Goal: Task Accomplishment & Management: Use online tool/utility

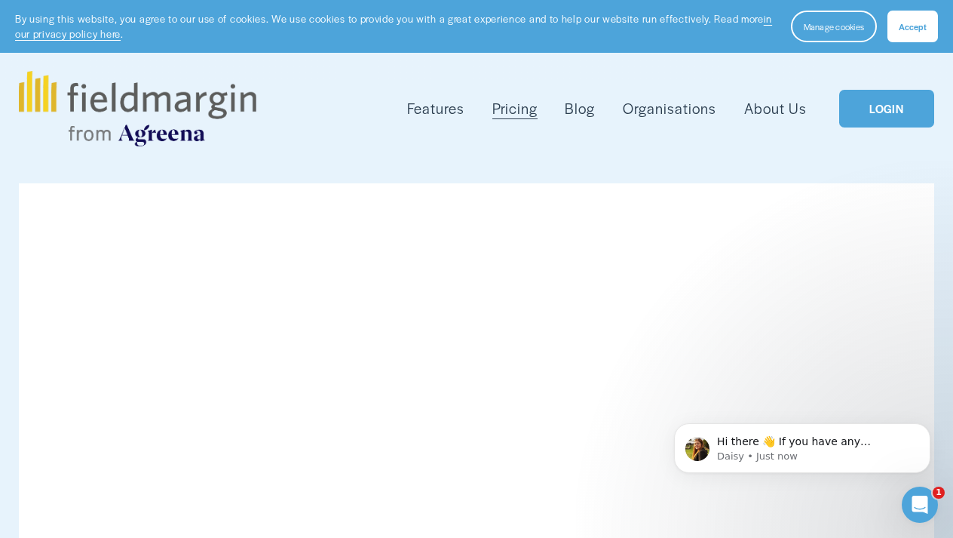
click at [872, 109] on link "LOGIN" at bounding box center [886, 109] width 95 height 38
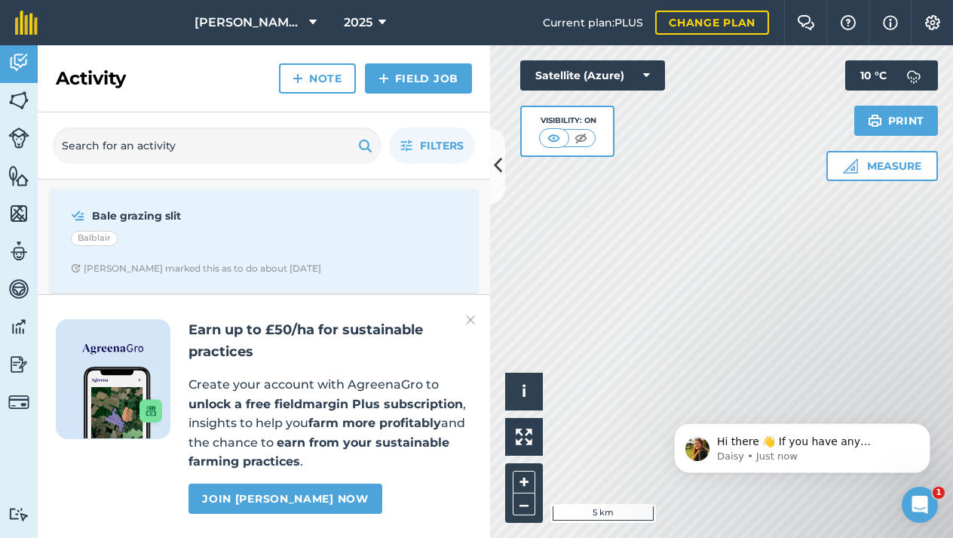
click at [287, 24] on button "Fearn Farm" at bounding box center [256, 22] width 134 height 45
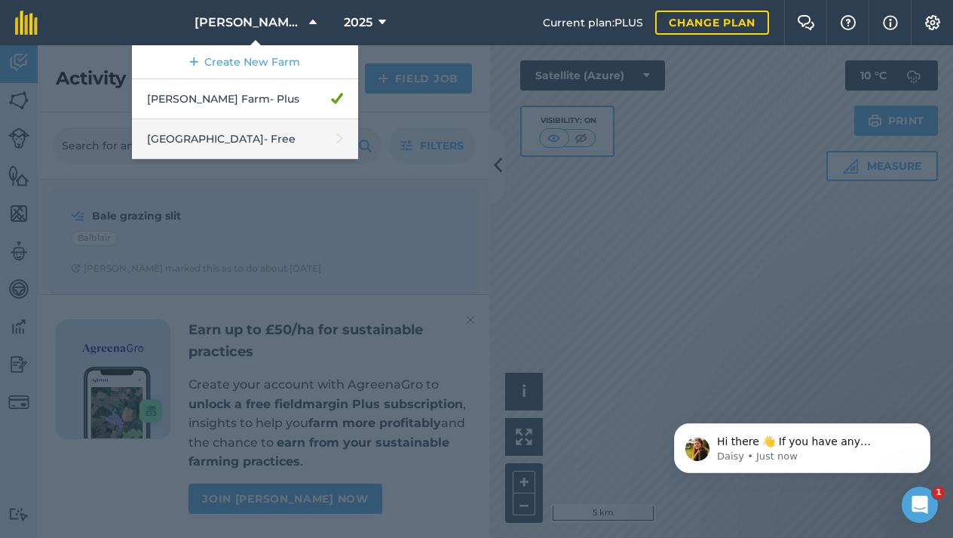
click at [243, 139] on link "Little Chapelton - Free" at bounding box center [245, 139] width 226 height 40
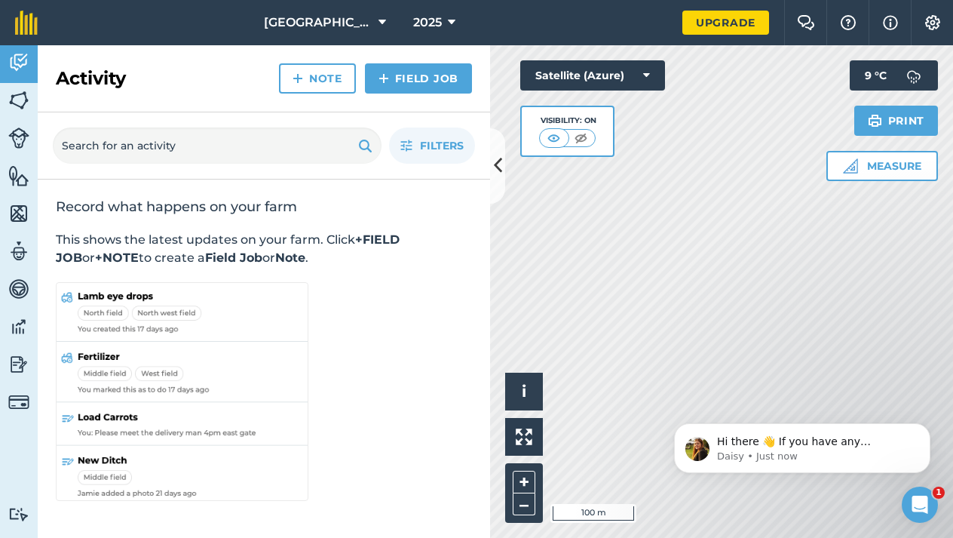
drag, startPoint x: 799, startPoint y: 397, endPoint x: 684, endPoint y: 272, distance: 170.2
click at [684, 391] on html "Hi there 👋 If you have any questions about our pricing or which plan is right f…" at bounding box center [803, 444] width 302 height 106
click at [29, 136] on img at bounding box center [18, 137] width 21 height 21
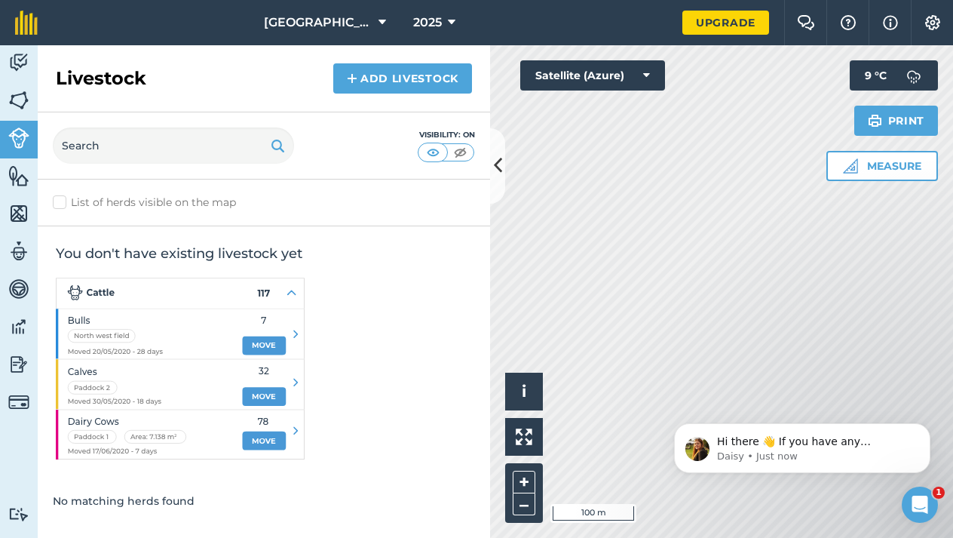
click at [61, 198] on label "List of herds visible on the map" at bounding box center [264, 203] width 422 height 16
click at [61, 198] on input "List of herds visible on the map" at bounding box center [58, 200] width 10 height 10
click at [61, 198] on label "List of herds visible on the map" at bounding box center [264, 203] width 422 height 16
click at [61, 198] on input "List of herds visible on the map" at bounding box center [58, 200] width 10 height 10
checkbox input "false"
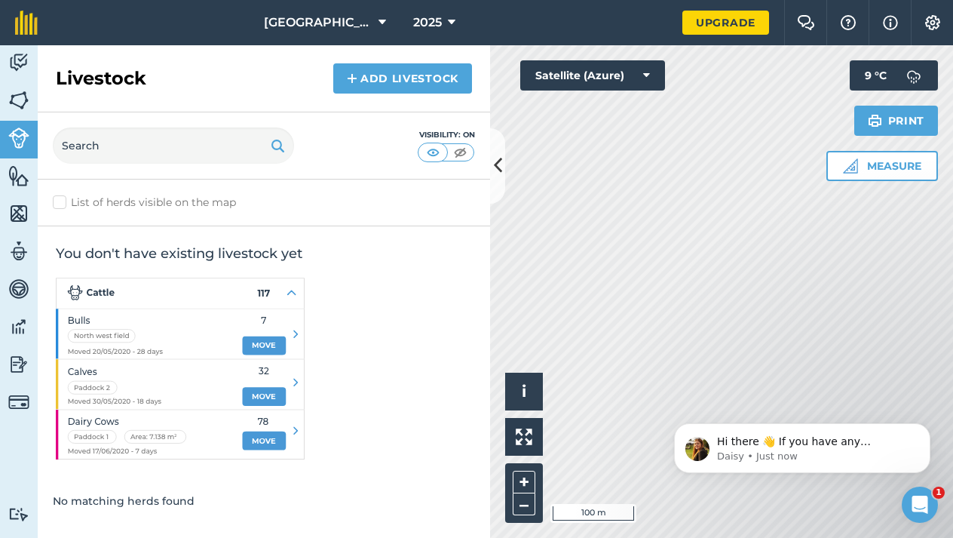
click at [369, 81] on link "Add Livestock" at bounding box center [402, 78] width 139 height 30
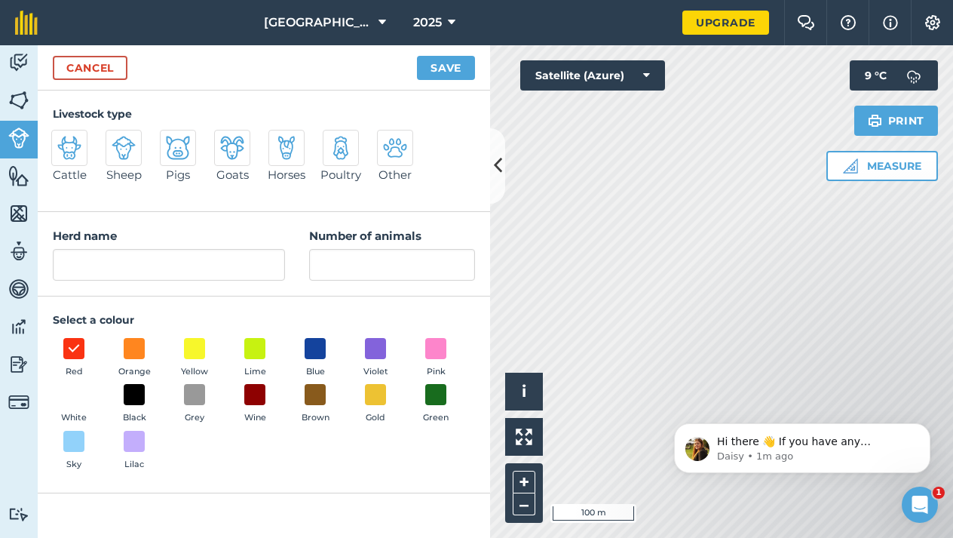
click at [141, 145] on div at bounding box center [124, 148] width 36 height 36
click at [117, 140] on input "Sheep" at bounding box center [112, 135] width 10 height 10
radio input "true"
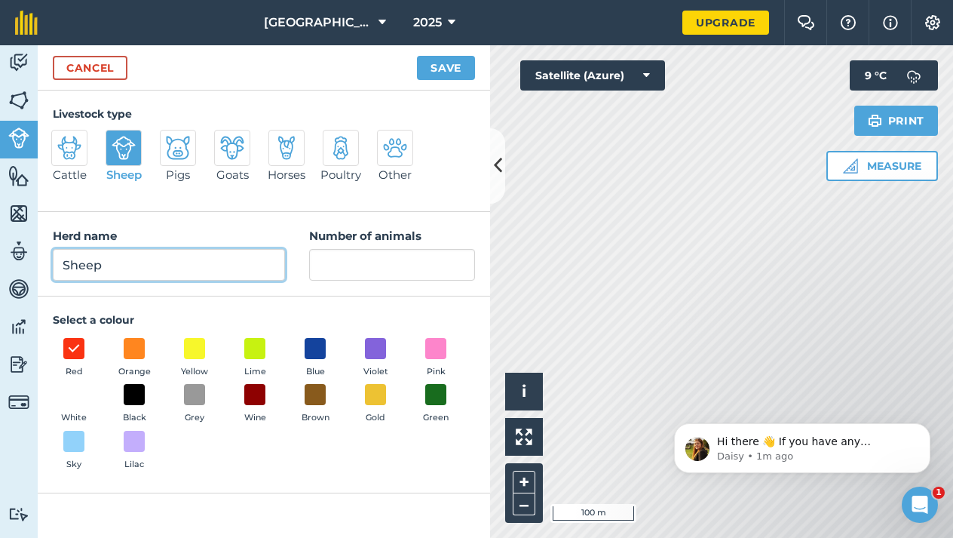
click at [152, 259] on input "Sheep" at bounding box center [169, 265] width 232 height 32
type input "S"
type input "Cull Ewes"
click at [872, 167] on button "Measure" at bounding box center [882, 166] width 112 height 30
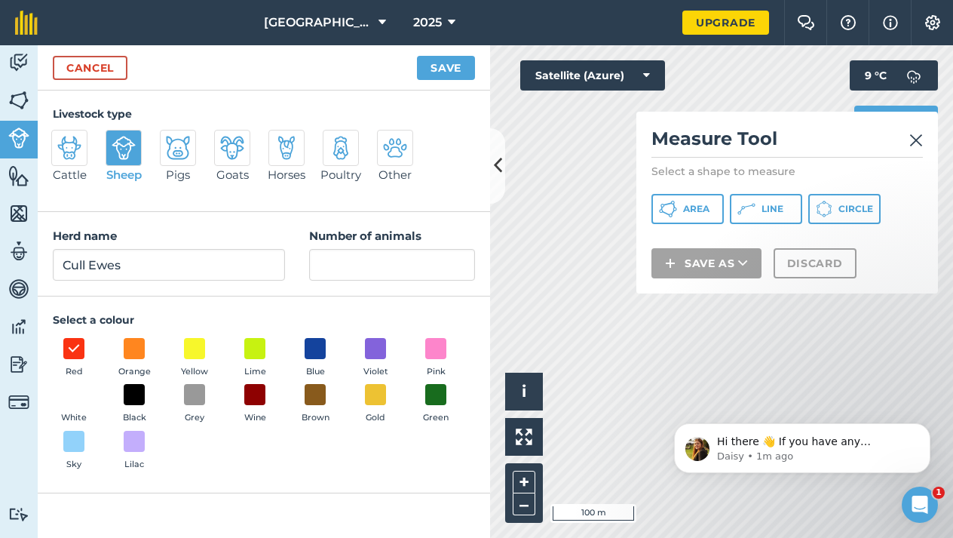
click at [705, 211] on span "Area" at bounding box center [696, 209] width 26 height 12
click at [81, 70] on link "Cancel" at bounding box center [90, 68] width 75 height 24
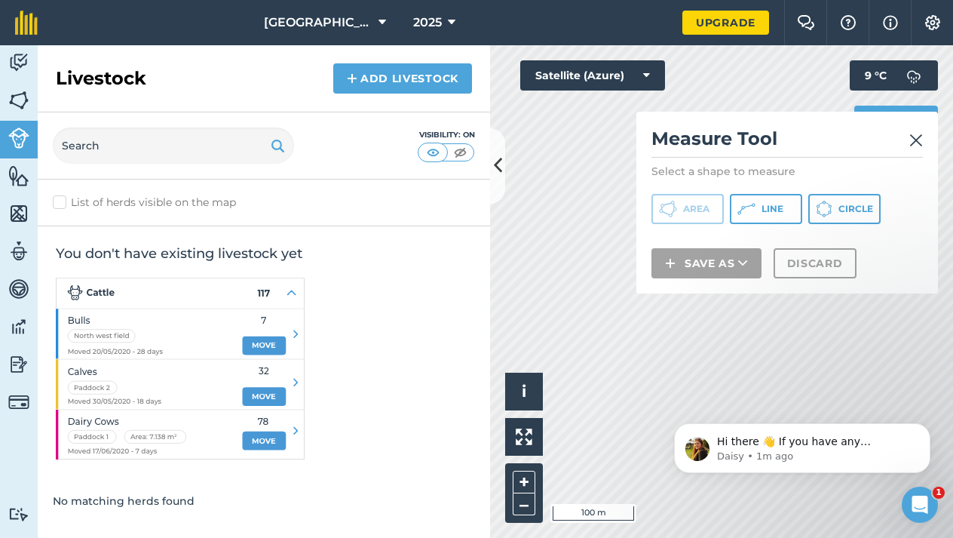
click at [498, 169] on icon at bounding box center [498, 165] width 8 height 26
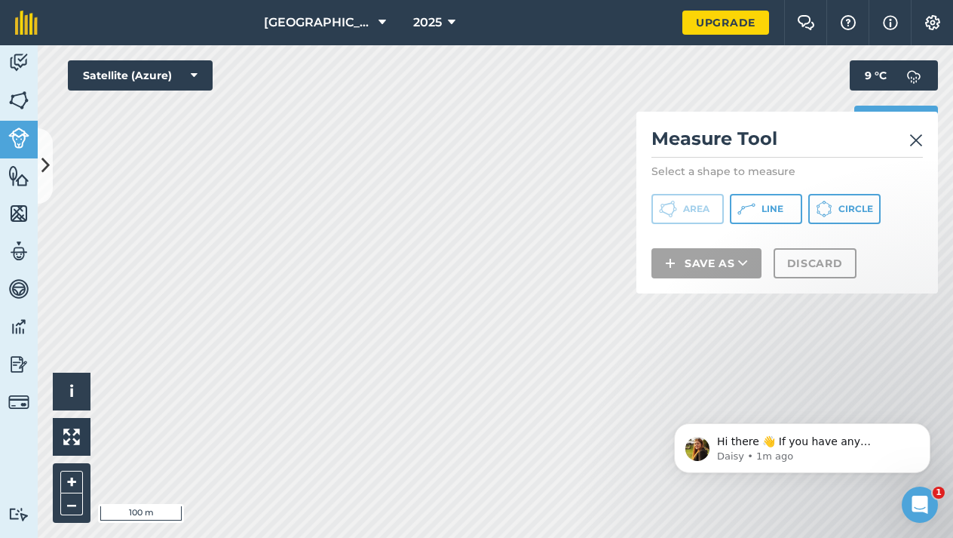
click at [918, 144] on img at bounding box center [916, 140] width 14 height 18
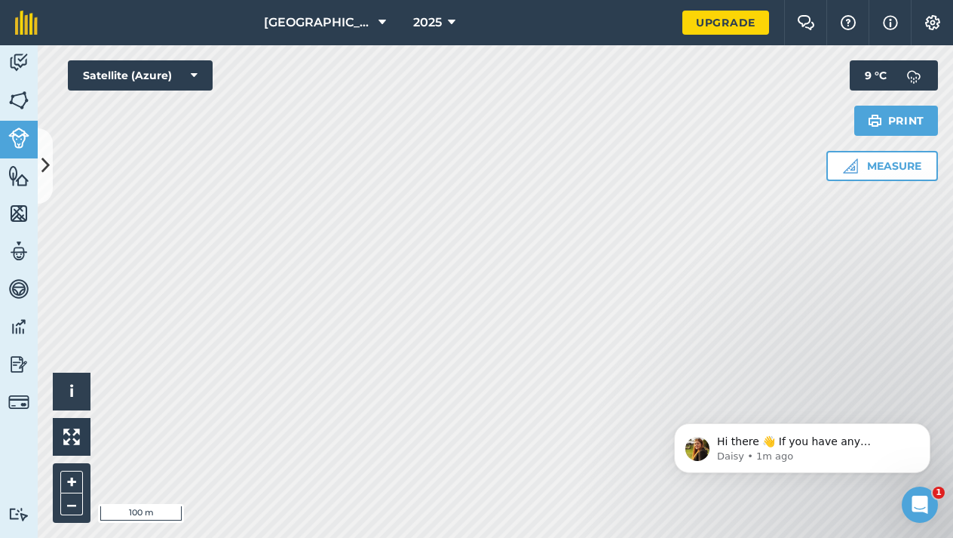
click at [868, 167] on button "Measure" at bounding box center [882, 166] width 112 height 30
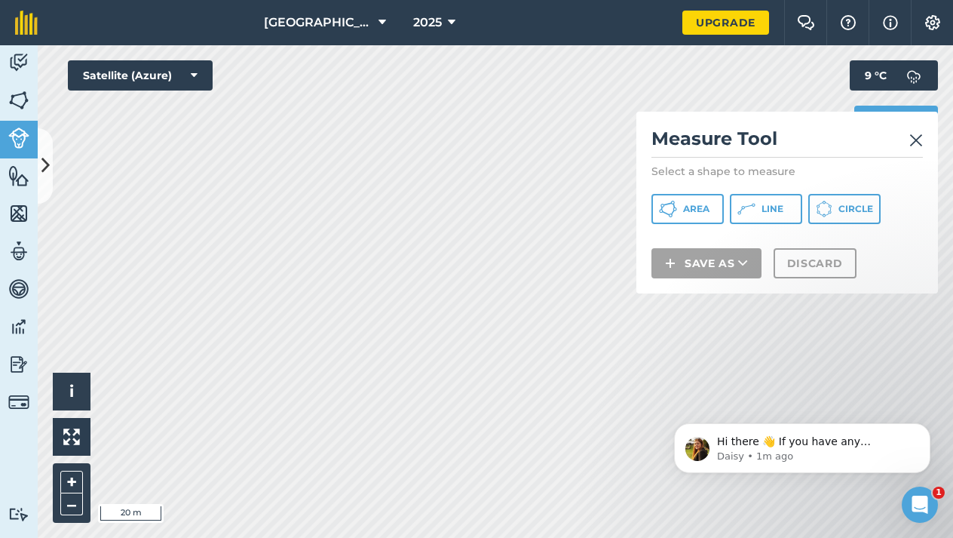
click at [692, 220] on button "Area" at bounding box center [688, 209] width 72 height 30
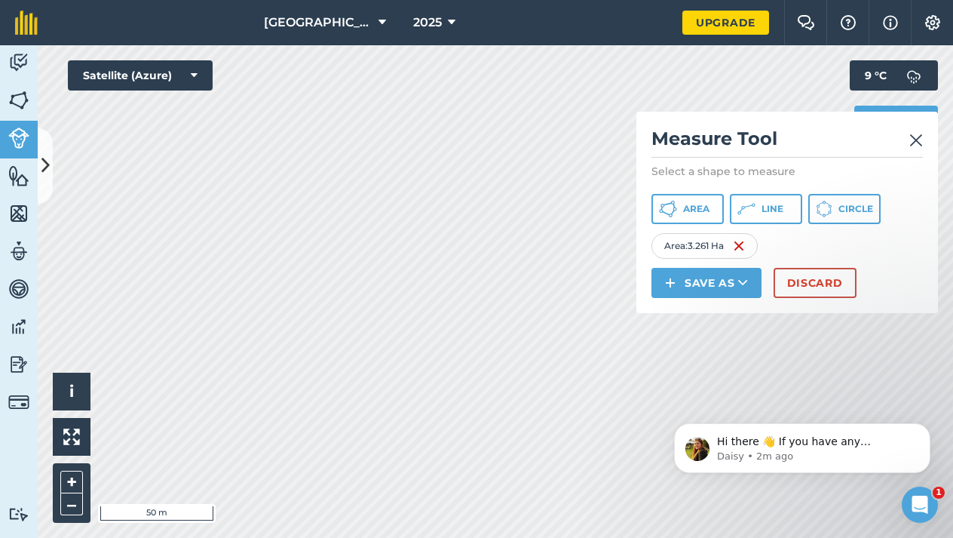
click at [736, 282] on button "Save as" at bounding box center [707, 283] width 110 height 30
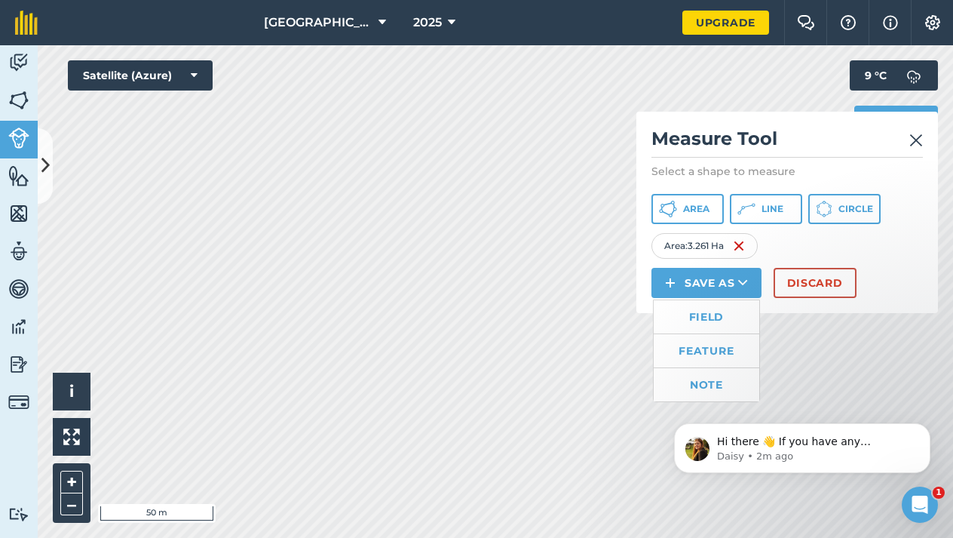
click at [708, 323] on link "Field" at bounding box center [707, 316] width 106 height 33
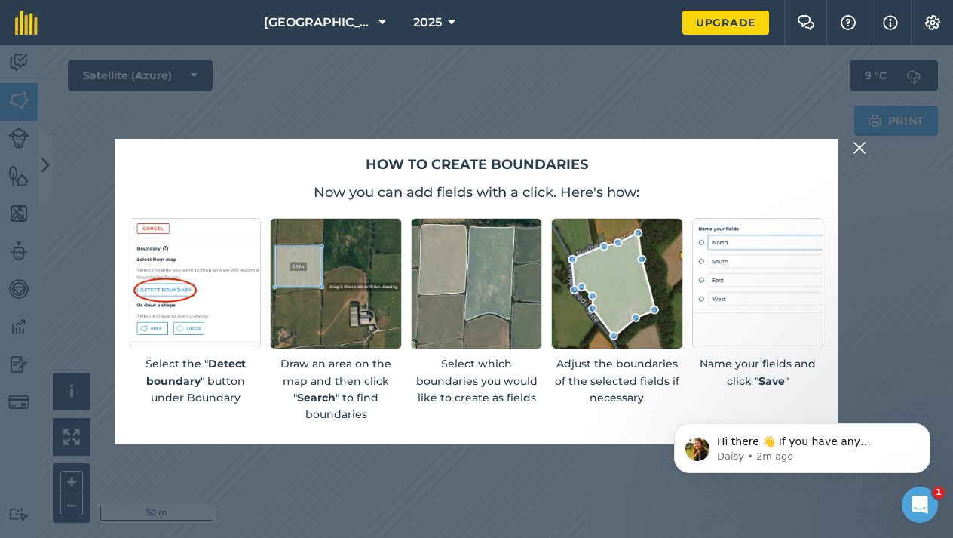
click at [754, 375] on p "Name your fields and click " Save "" at bounding box center [757, 372] width 131 height 34
click at [860, 149] on img at bounding box center [860, 148] width 14 height 18
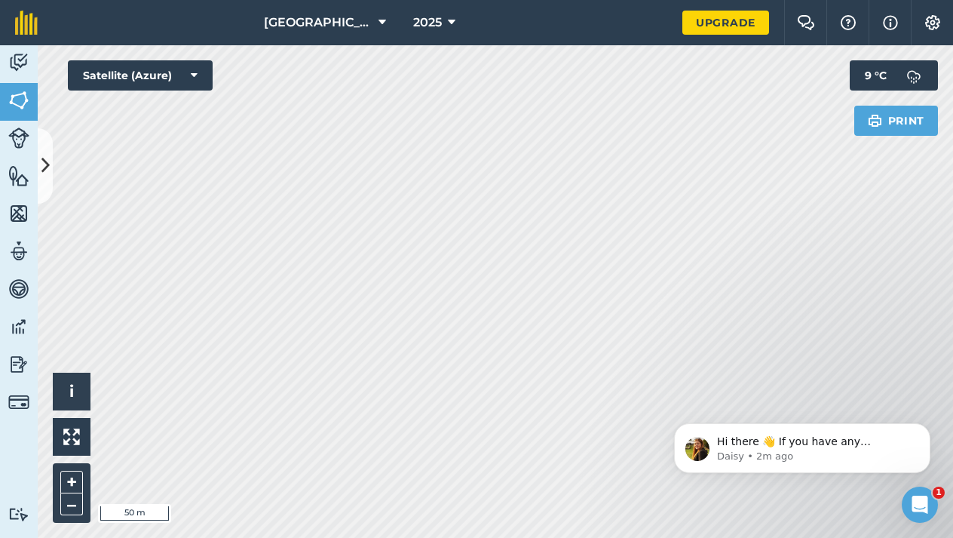
click at [21, 68] on img at bounding box center [18, 62] width 21 height 23
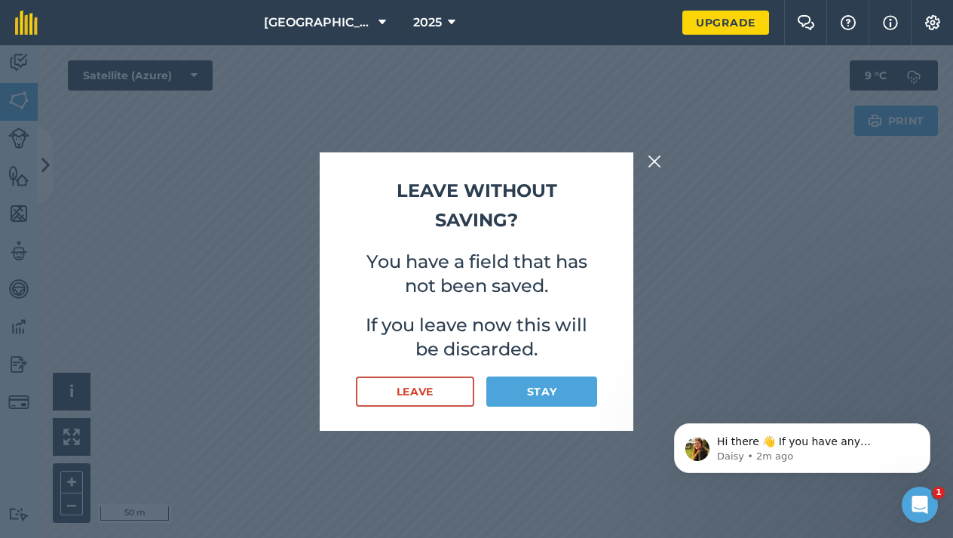
click at [549, 397] on button "Stay" at bounding box center [541, 391] width 111 height 30
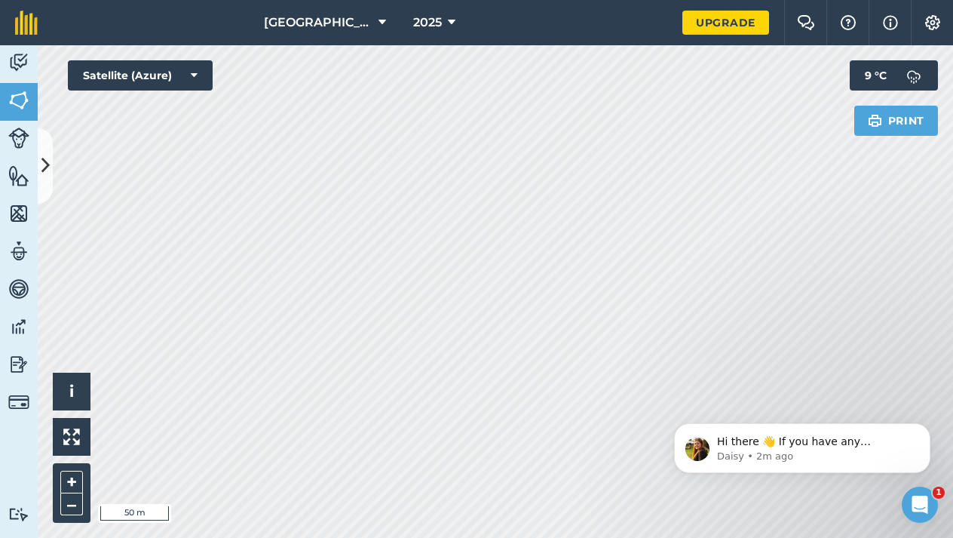
click at [193, 76] on icon at bounding box center [194, 75] width 7 height 15
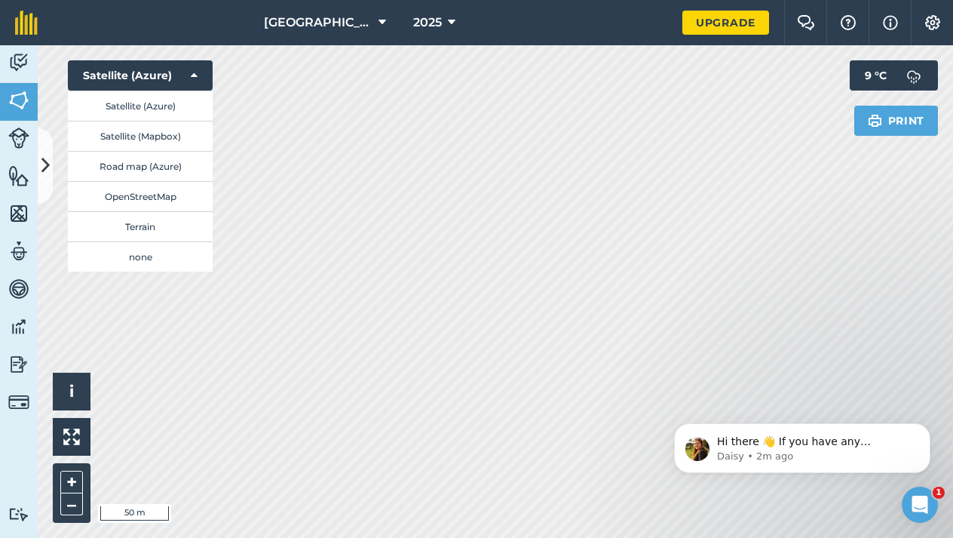
click at [161, 139] on button "Satellite (Mapbox)" at bounding box center [140, 136] width 145 height 30
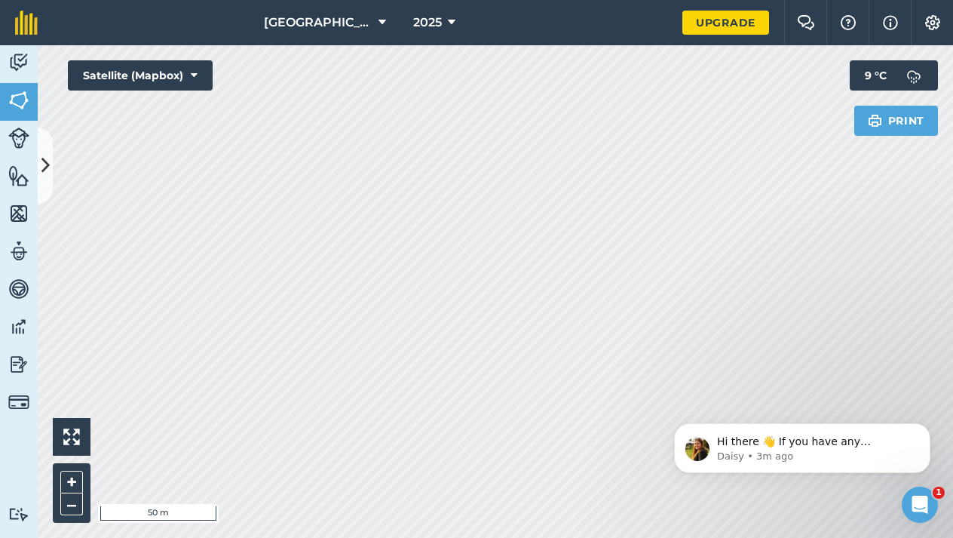
click at [199, 70] on button "Satellite (Mapbox)" at bounding box center [140, 75] width 145 height 30
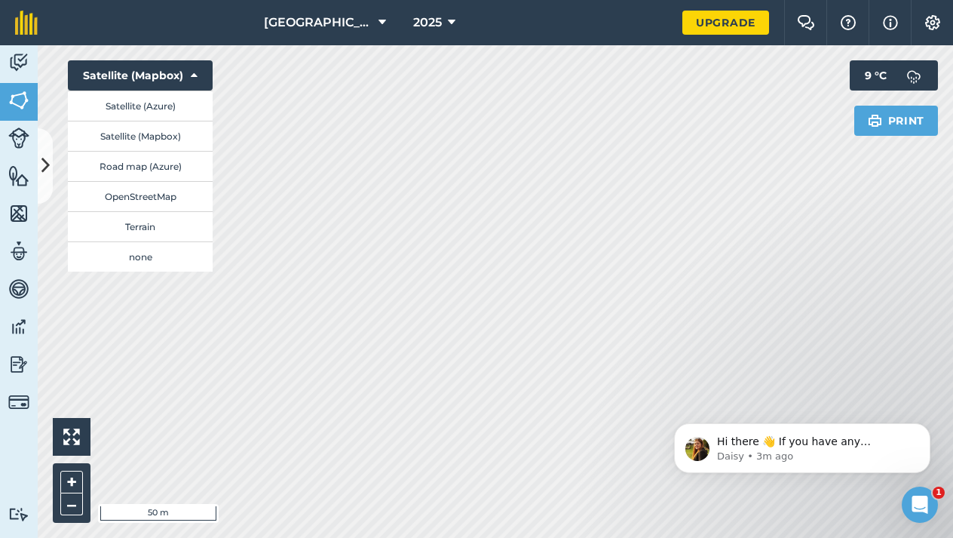
click at [155, 167] on button "Road map (Azure)" at bounding box center [140, 166] width 145 height 30
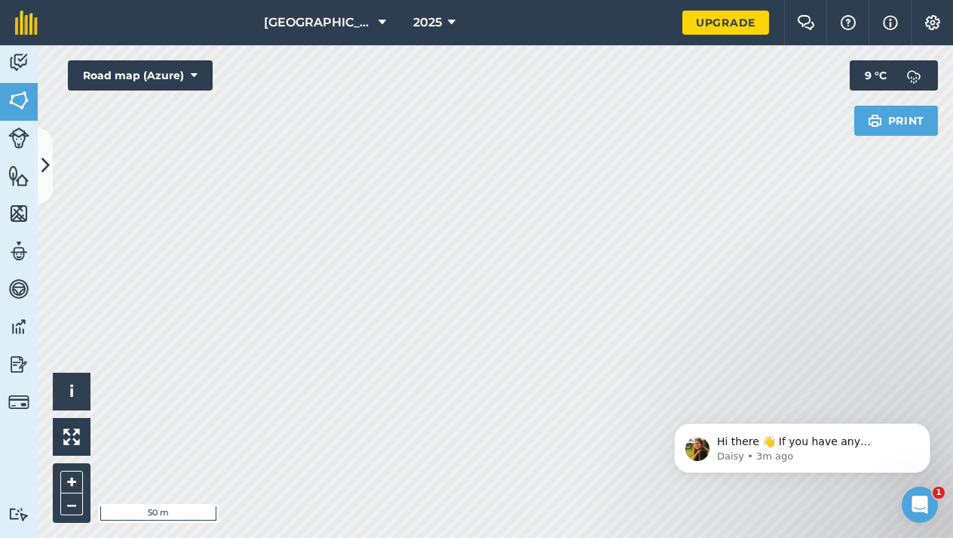
click at [198, 69] on button "Road map (Azure)" at bounding box center [140, 75] width 145 height 30
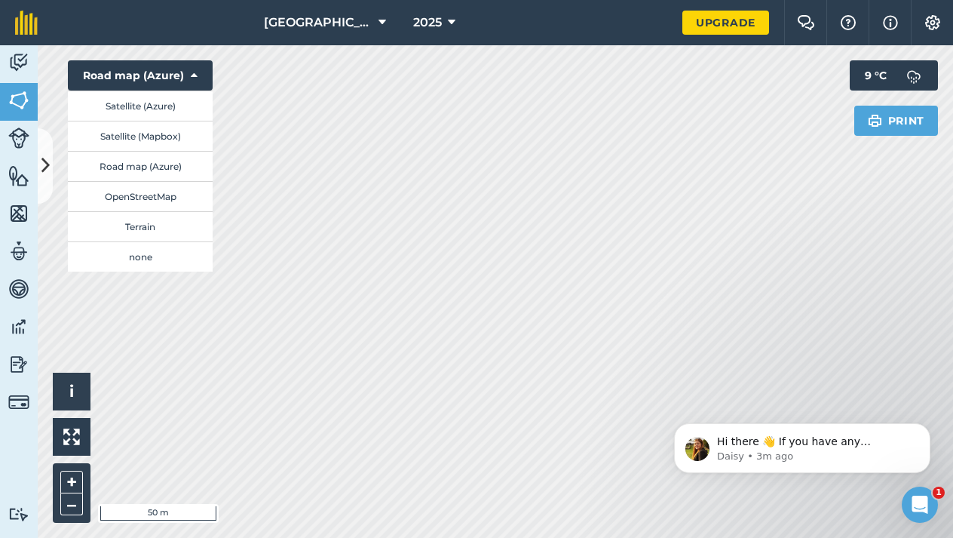
click at [149, 228] on button "Terrain" at bounding box center [140, 226] width 145 height 30
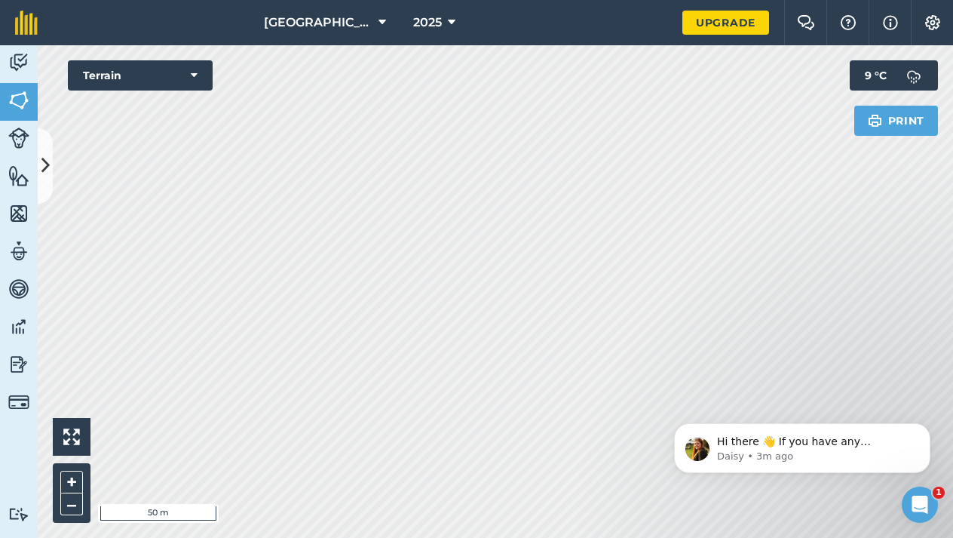
click at [557, 0] on html "Little Chapelton 2025 Upgrade Farm Chat Help Info Settings Map printing is not …" at bounding box center [476, 269] width 953 height 538
